Goal: Task Accomplishment & Management: Use online tool/utility

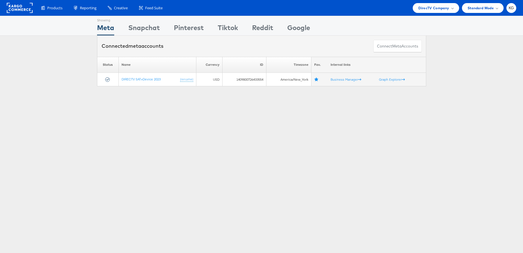
click at [47, 108] on div "Showing Meta Showing Snapchat Showing Pinterest Showing Tiktok Showing Reddit S…" at bounding box center [261, 156] width 523 height 281
click at [137, 26] on div "Snapchat" at bounding box center [144, 29] width 32 height 13
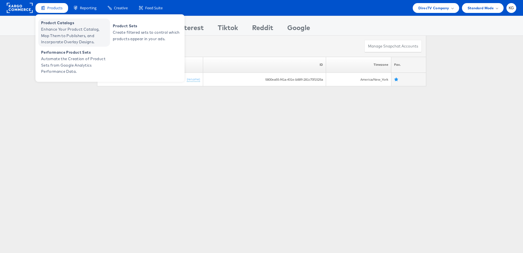
click at [60, 26] on span "Enhance Your Product Catalog, Map Them to Publishers, and Incorporate Overlay D…" at bounding box center [75, 35] width 68 height 19
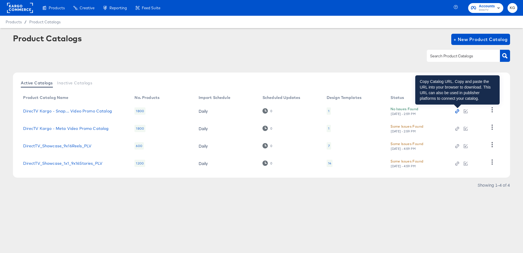
click at [459, 111] on icon "button" at bounding box center [458, 110] width 3 height 3
